Goal: Feedback & Contribution: Leave review/rating

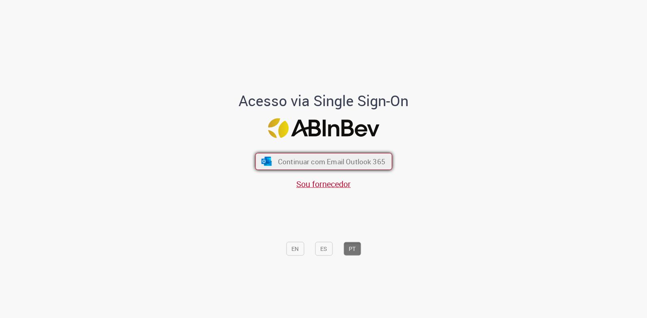
click at [379, 161] on span "Continuar com Email Outlook 365" at bounding box center [331, 161] width 107 height 9
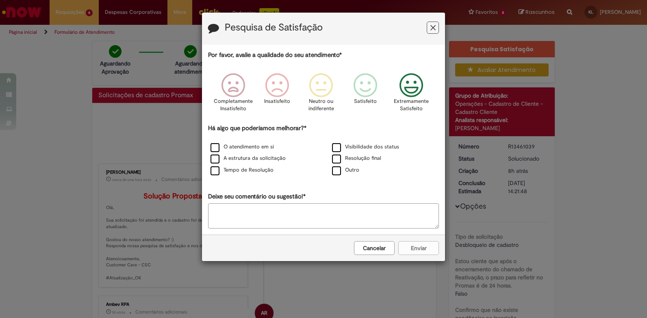
click at [413, 91] on icon "Feedback" at bounding box center [411, 85] width 30 height 24
click at [216, 148] on label "O atendimento em si" at bounding box center [242, 147] width 63 height 8
click at [216, 156] on label "A estrutura da solicitação" at bounding box center [248, 159] width 75 height 8
click at [219, 173] on label "Tempo de Resolução" at bounding box center [242, 170] width 63 height 8
click at [337, 145] on label "Visibilidade dos status" at bounding box center [365, 147] width 67 height 8
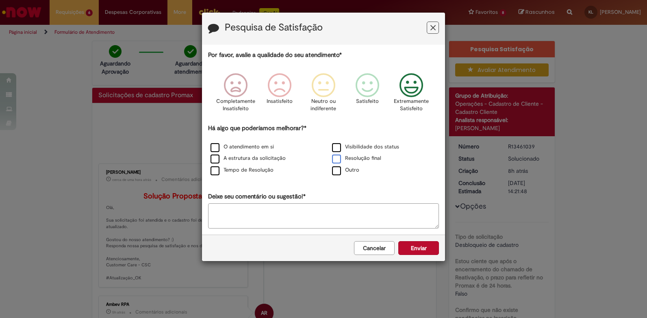
click at [340, 160] on label "Resolução final" at bounding box center [356, 159] width 49 height 8
click at [424, 248] on button "Enviar" at bounding box center [419, 248] width 41 height 14
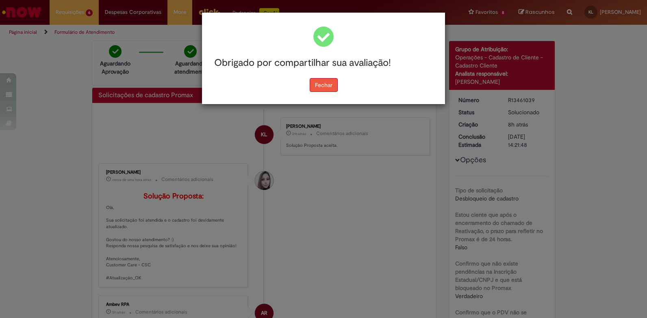
click at [323, 86] on button "Fechar" at bounding box center [324, 85] width 28 height 14
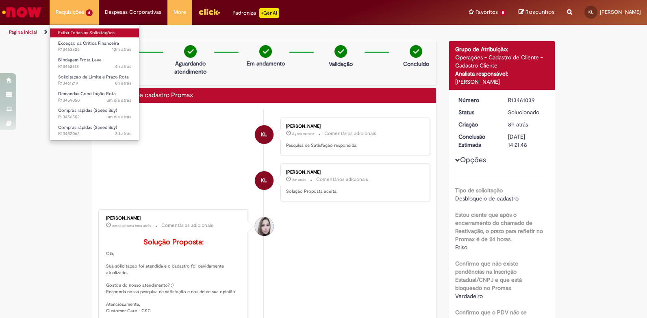
click at [79, 34] on link "Exibir Todas as Solicitações" at bounding box center [94, 32] width 89 height 9
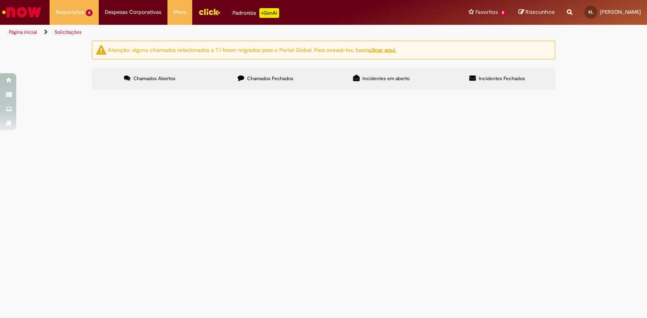
click at [247, 82] on label "Chamados Fechados" at bounding box center [266, 79] width 116 height 22
click at [152, 78] on span "Chamados Abertos" at bounding box center [154, 78] width 42 height 7
